Goal: Submit feedback/report problem: Submit feedback/report problem

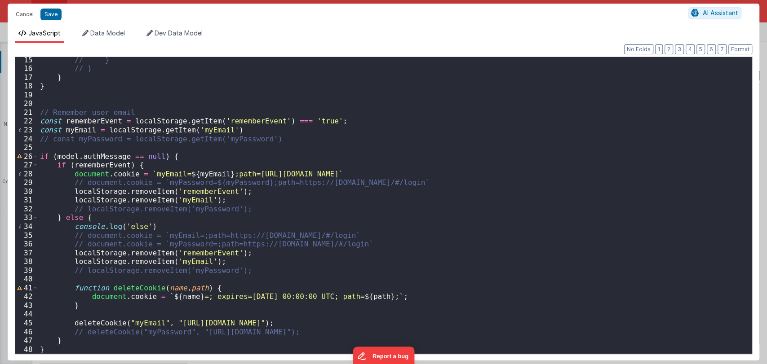
scroll to position [381, 0]
click at [22, 12] on button "Cancel" at bounding box center [24, 14] width 27 height 13
click at [17, 57] on div "Format 7 6 5 4 3 2 1 No Folds 15 16 17 18 19 20 21 22 23 24 25 26 27 28 29 30 3…" at bounding box center [383, 205] width 737 height 298
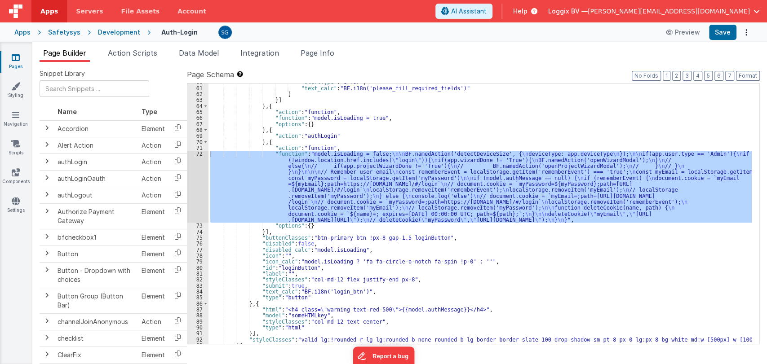
click at [15, 62] on icon at bounding box center [16, 57] width 8 height 9
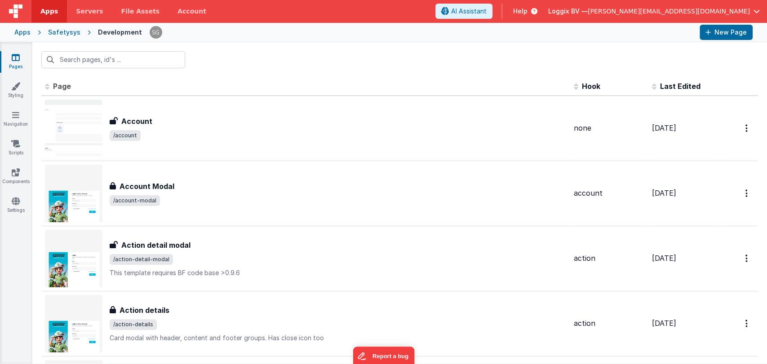
click at [163, 59] on input "text" at bounding box center [113, 59] width 144 height 17
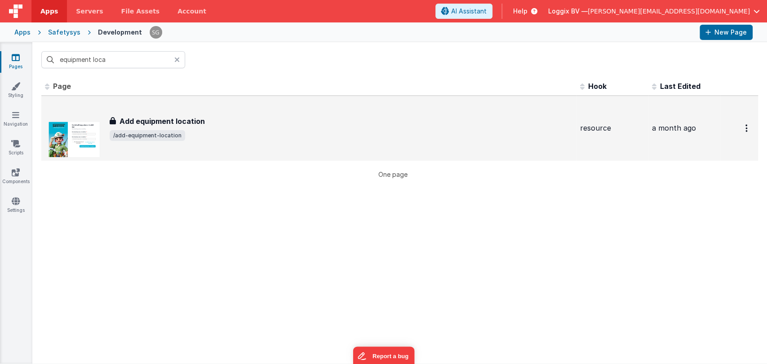
type input "equipment loca"
click at [210, 136] on span "/add-equipment-location" at bounding box center [341, 135] width 463 height 11
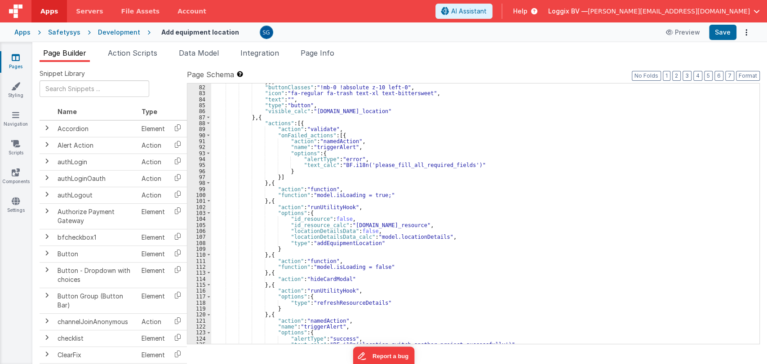
scroll to position [561, 0]
click at [575, 264] on div "}] , "buttonClasses" : "!mb-0 !absolute z-10 left-0" , "icon" : "fa-regular fa-…" at bounding box center [481, 215] width 540 height 273
click at [501, 239] on div "}] , "buttonClasses" : "!mb-0 !absolute z-10 left-0" , "icon" : "fa-regular fa-…" at bounding box center [481, 215] width 540 height 273
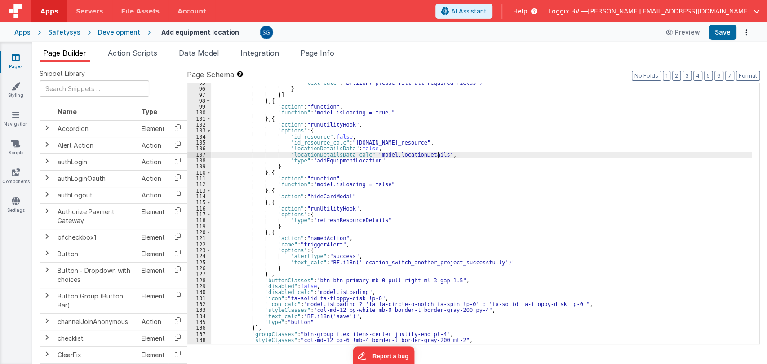
scroll to position [644, 0]
click at [489, 168] on div ""text_calc" : "BF.i18n('please_fill_all_required_fields')" } }] } , { "action" …" at bounding box center [481, 216] width 540 height 273
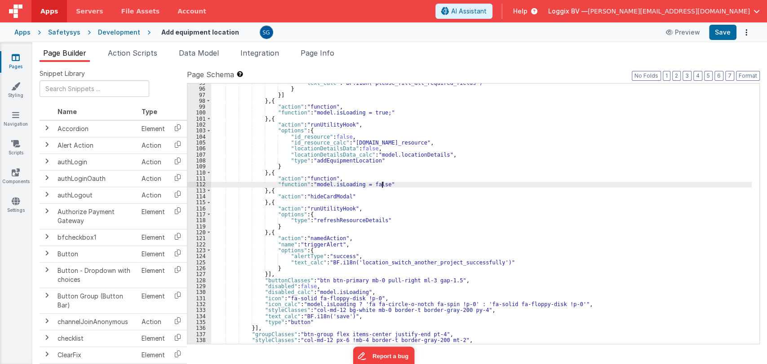
click at [457, 182] on div ""text_calc" : "BF.i18n('please_fill_all_required_fields')" } }] } , { "action" …" at bounding box center [481, 216] width 540 height 273
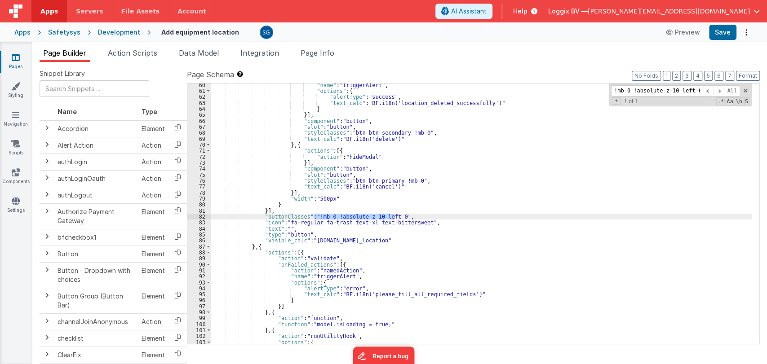
scroll to position [432, 0]
type input "!mb-0 !absolute z-10 left-0"
click at [374, 217] on div ""name" : "triggerAlert" , "options" : { "alertType" : "success" , "text_calc" :…" at bounding box center [481, 214] width 540 height 260
click at [374, 216] on div ""name" : "triggerAlert" , "options" : { "alertType" : "success" , "text_calc" :…" at bounding box center [481, 218] width 540 height 273
click at [373, 215] on div ""name" : "triggerAlert" , "options" : { "alertType" : "success" , "text_calc" :…" at bounding box center [481, 218] width 540 height 273
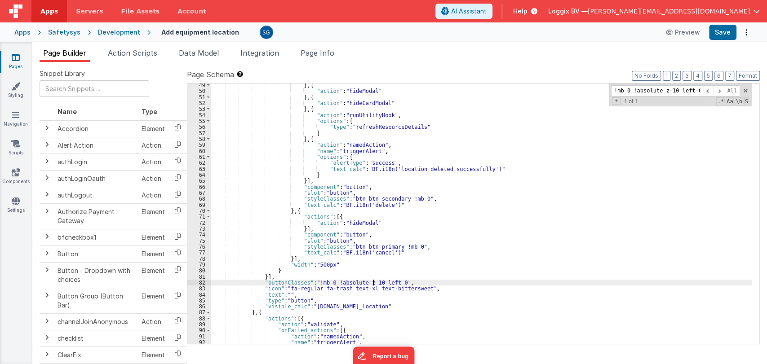
scroll to position [367, 0]
click at [727, 33] on button "Save" at bounding box center [722, 32] width 27 height 15
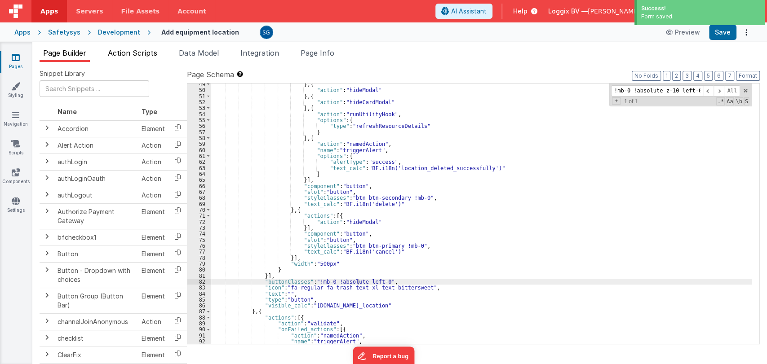
click at [260, 37] on div at bounding box center [456, 32] width 393 height 13
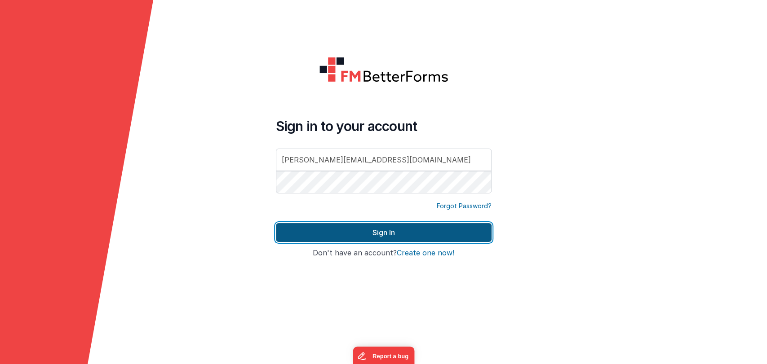
click at [397, 227] on button "Sign In" at bounding box center [384, 232] width 216 height 19
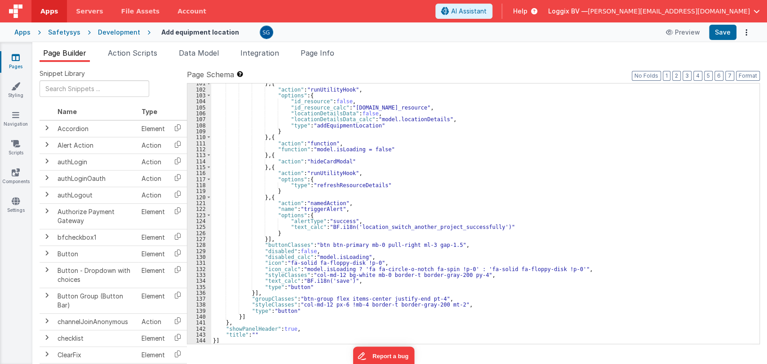
scroll to position [679, 0]
click at [486, 12] on span "AI Assistant" at bounding box center [468, 11] width 35 height 9
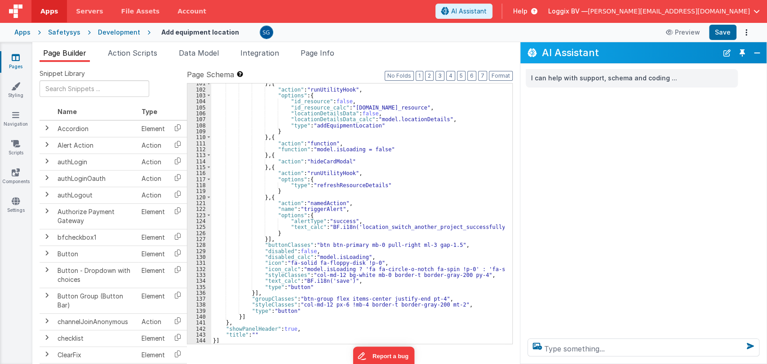
click at [431, 177] on div "} , { "action" : "runUtilityHook" , "options" : { "id_resource" : false , "id_r…" at bounding box center [481, 216] width 540 height 273
click at [414, 180] on div "} , { "action" : "runUtilityHook" , "options" : { "id_resource" : false , "id_r…" at bounding box center [480, 216] width 539 height 273
click at [395, 185] on div "} , { "action" : "runUtilityHook" , "options" : { "id_resource" : false , "id_r…" at bounding box center [480, 216] width 539 height 273
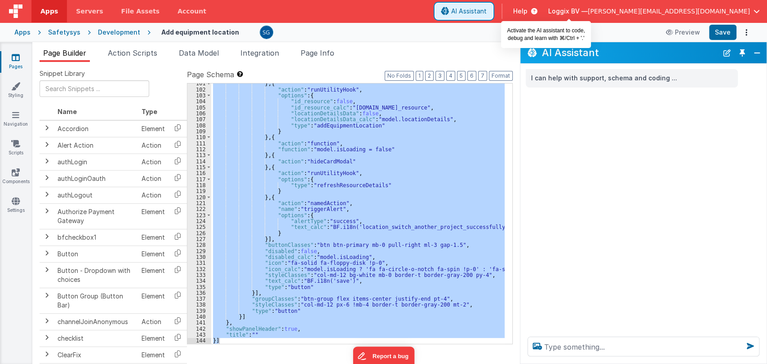
click at [486, 10] on span "AI Assistant" at bounding box center [468, 11] width 35 height 9
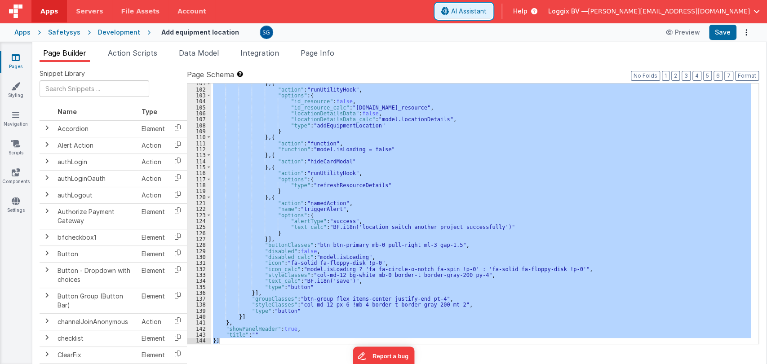
click at [486, 10] on span "AI Assistant" at bounding box center [468, 11] width 35 height 9
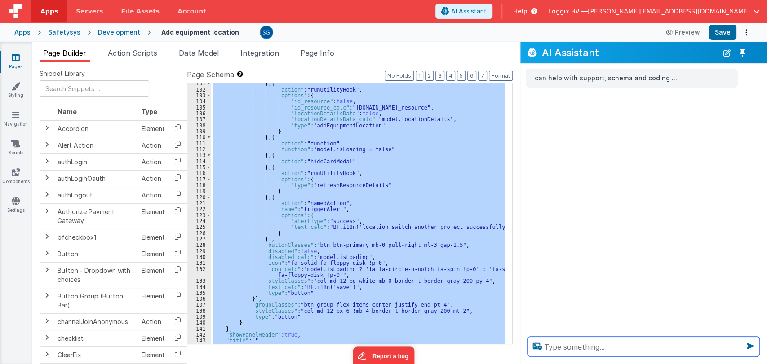
scroll to position [781, 0]
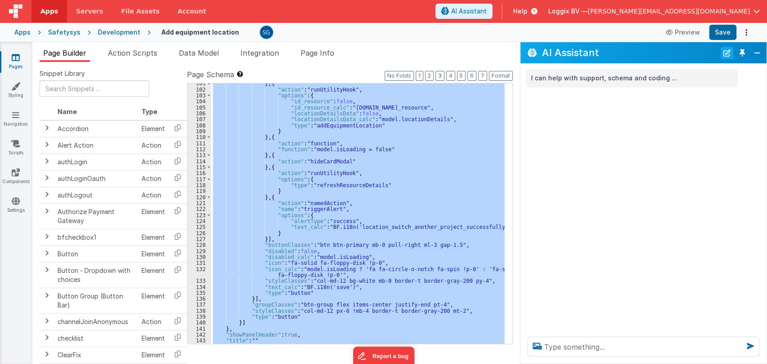
click at [725, 54] on button "New Chat" at bounding box center [726, 53] width 13 height 13
click at [741, 50] on button "Toggle Pin" at bounding box center [742, 53] width 13 height 13
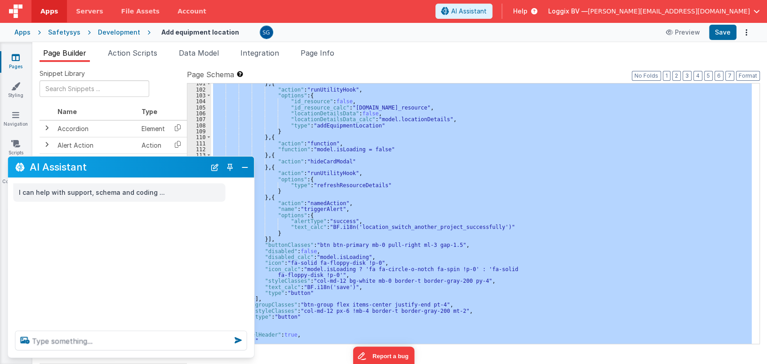
click at [352, 266] on div "} , { "action" : "runUtilityHook" , "options" : { "id_resource" : false , "id_r…" at bounding box center [481, 214] width 540 height 260
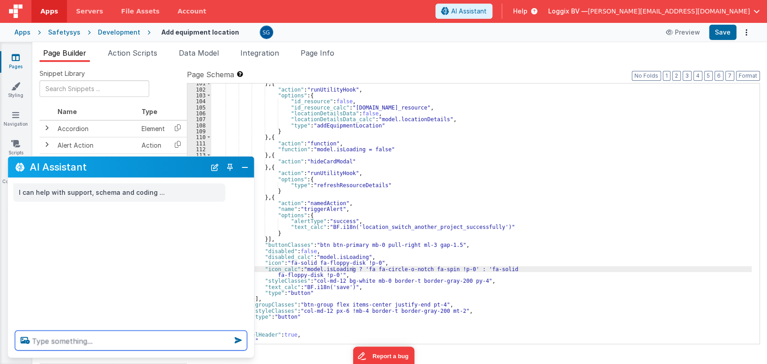
click at [120, 346] on textarea at bounding box center [131, 341] width 232 height 20
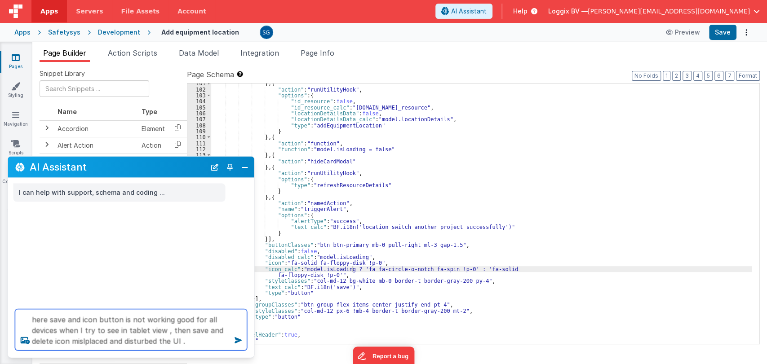
type textarea "here save and icon button is not working good for all devices when I try to see…"
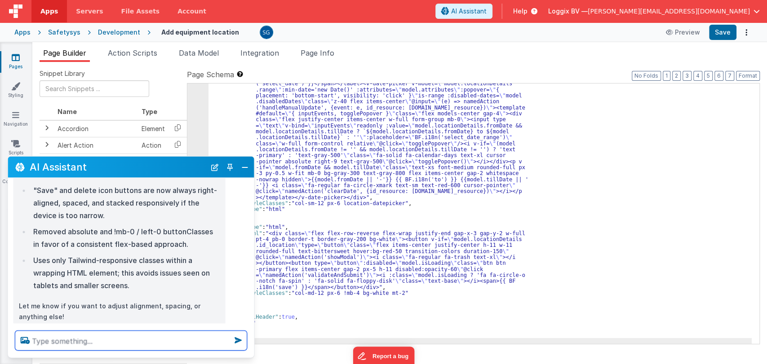
scroll to position [485, 0]
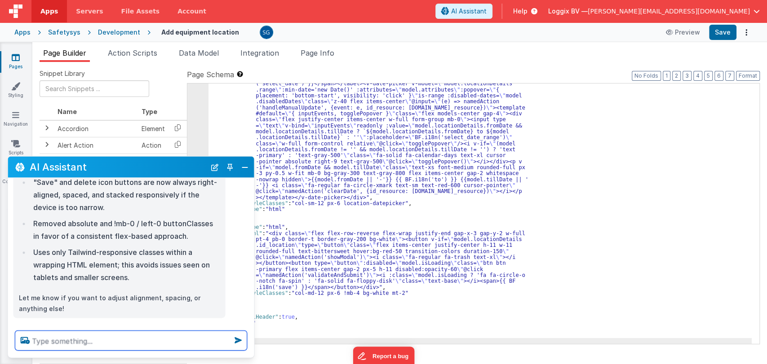
click at [104, 335] on textarea at bounding box center [131, 341] width 232 height 20
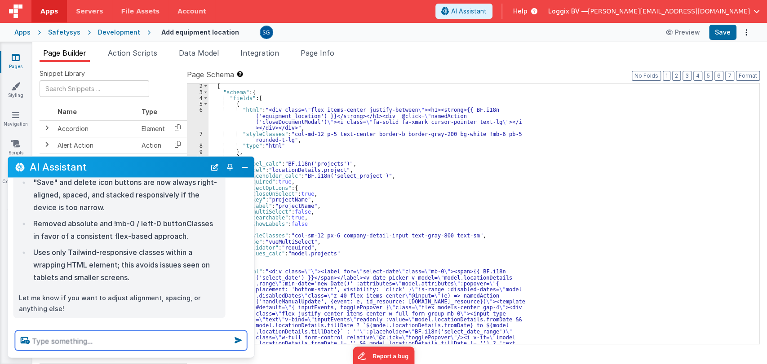
scroll to position [0, 0]
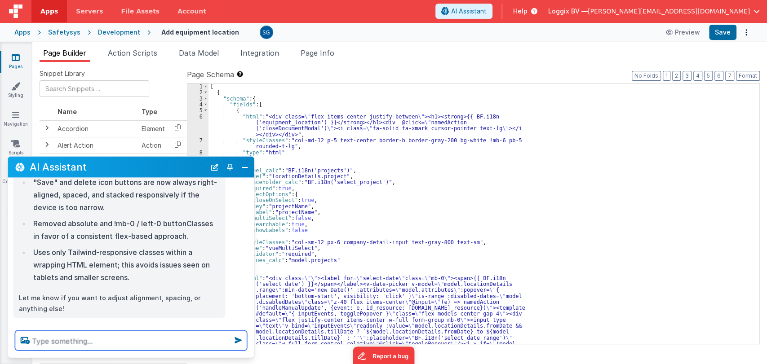
click at [142, 343] on textarea at bounding box center [131, 341] width 232 height 20
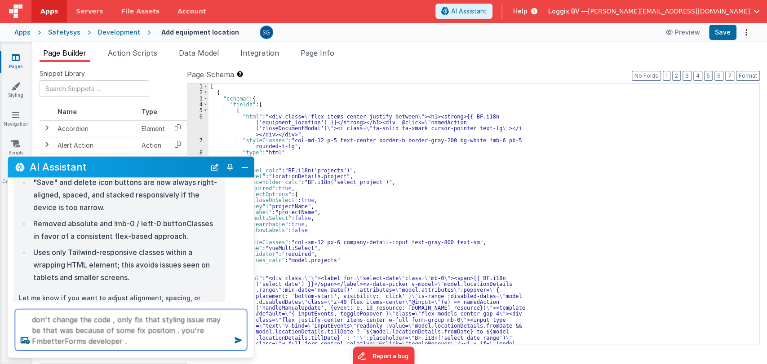
type textarea "don't change the code , only fix that styling issue may be that was because of …"
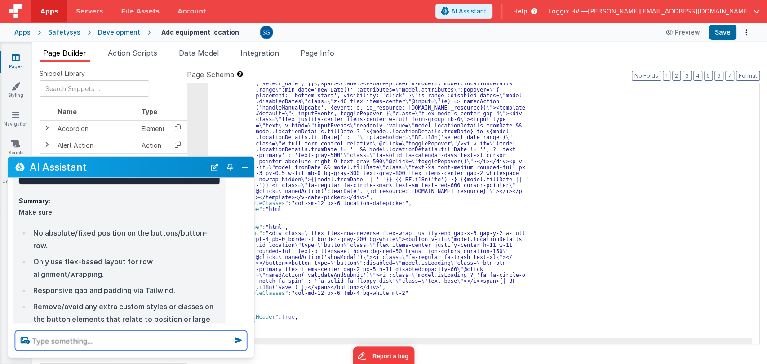
scroll to position [1378, 0]
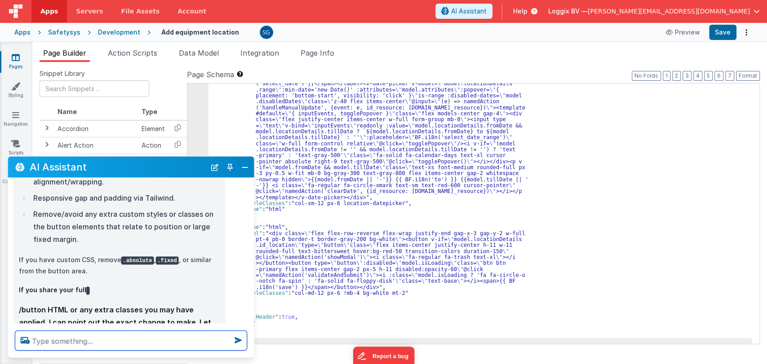
click at [122, 347] on textarea at bounding box center [131, 341] width 232 height 20
click at [381, 253] on div ""html" : "<div class= \"\" ><label for= \" select-date \" class= \" mb-0 \" ><s…" at bounding box center [479, 271] width 543 height 392
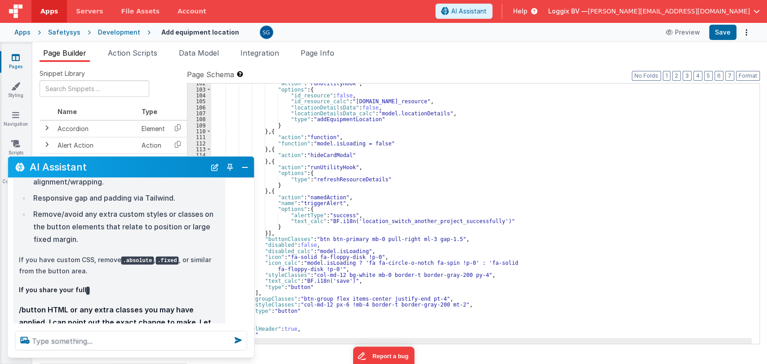
scroll to position [787, 0]
drag, startPoint x: 83, startPoint y: 243, endPoint x: 26, endPoint y: 203, distance: 69.6
click at [94, 284] on p "If you share your full" at bounding box center [119, 289] width 201 height 11
click at [93, 341] on textarea at bounding box center [131, 341] width 232 height 20
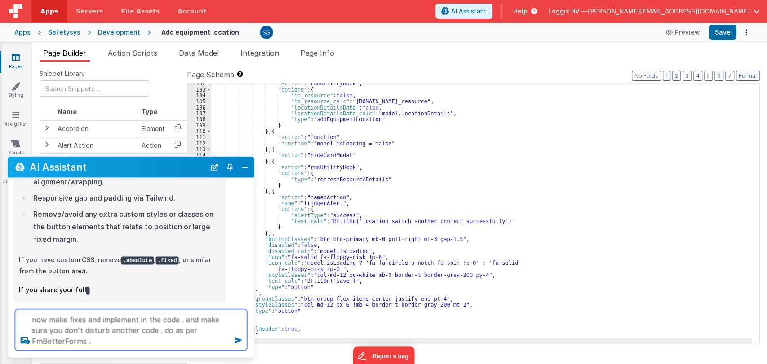
type textarea "now make fixes and implement in the code . and make sure you don't disturb anot…"
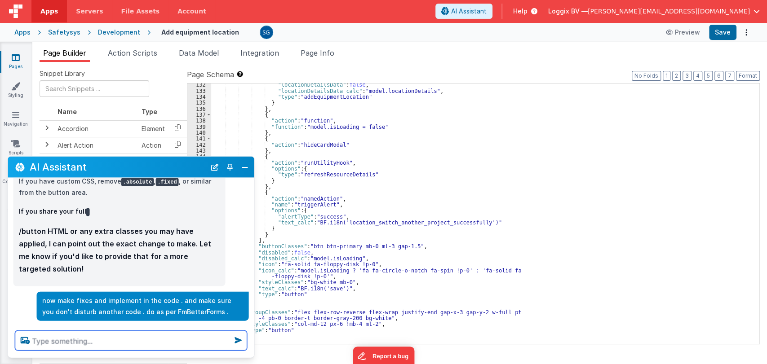
scroll to position [997, 0]
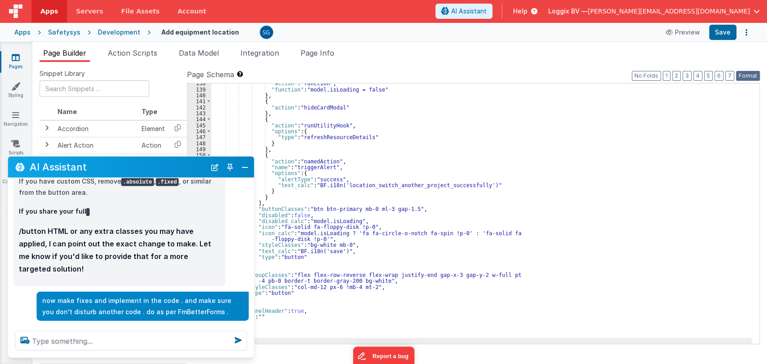
click at [748, 74] on button "Format" at bounding box center [748, 76] width 24 height 10
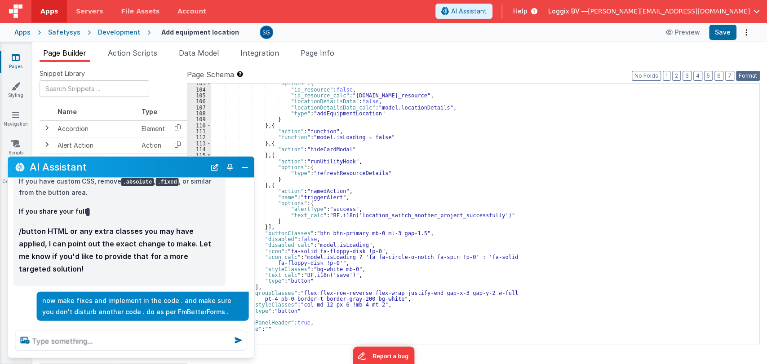
scroll to position [793, 0]
click at [723, 34] on button "Save" at bounding box center [722, 32] width 27 height 15
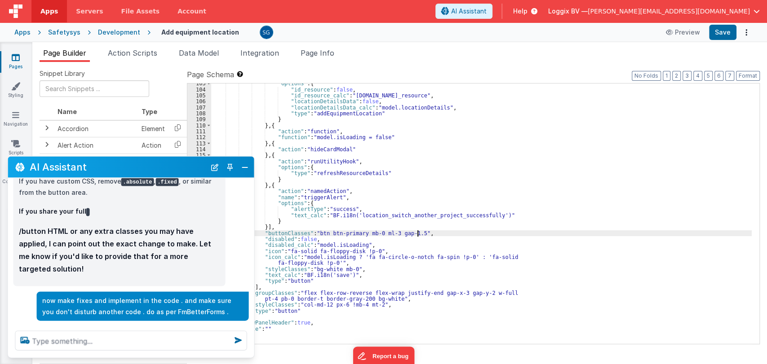
click at [490, 231] on div ""options" : { "id_resource" : false , "id_resource_calc" : "[DOMAIN_NAME]_resou…" at bounding box center [481, 216] width 540 height 273
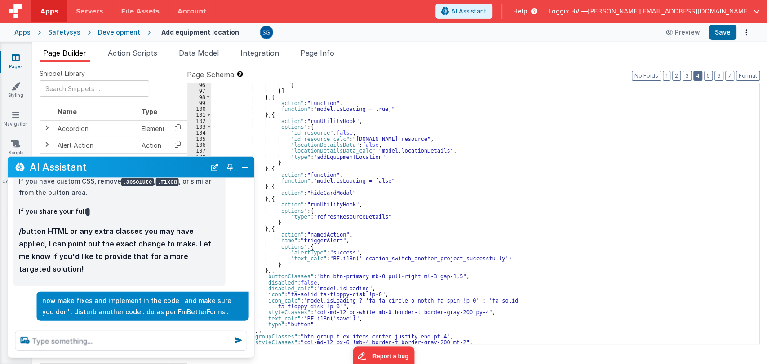
scroll to position [787, 0]
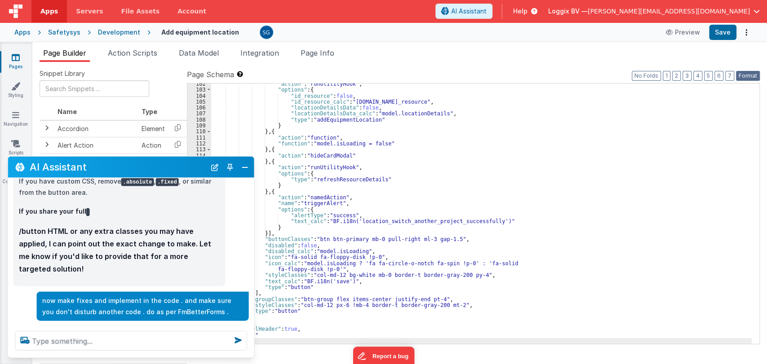
click at [749, 76] on button "Format" at bounding box center [748, 76] width 24 height 10
click at [720, 29] on button "Save" at bounding box center [722, 32] width 27 height 15
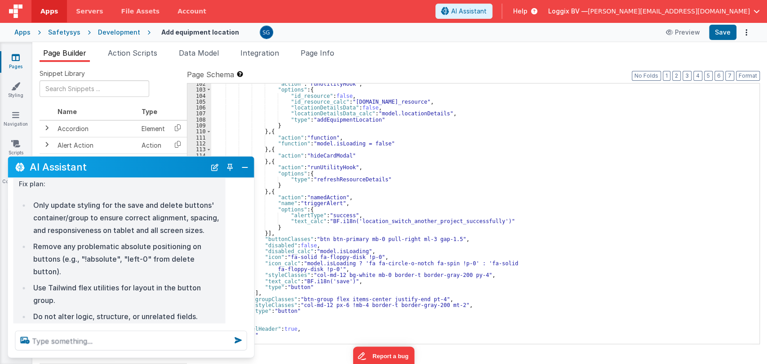
scroll to position [1619, 0]
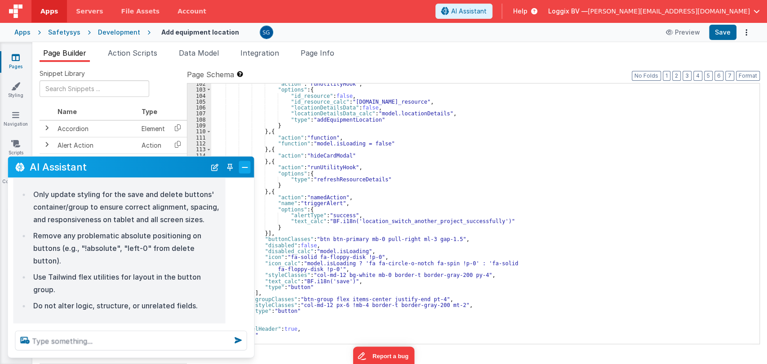
click at [245, 167] on button "Close" at bounding box center [245, 167] width 12 height 13
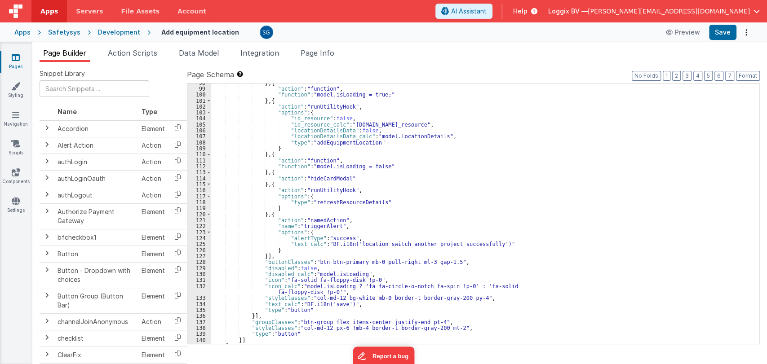
scroll to position [762, 0]
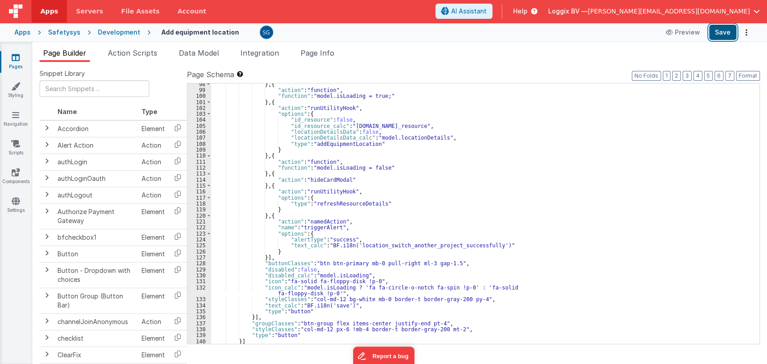
click at [718, 33] on button "Save" at bounding box center [722, 32] width 27 height 15
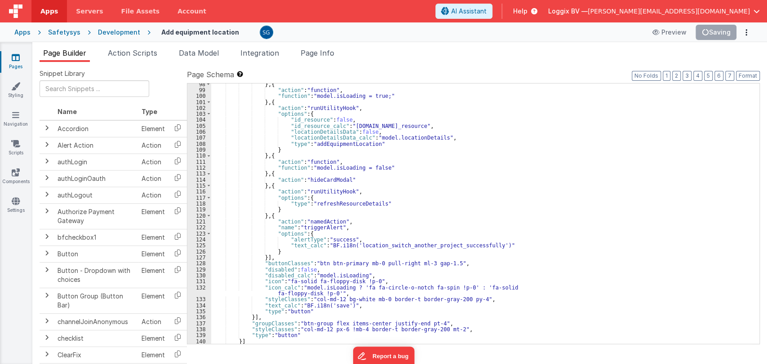
scroll to position [787, 0]
